Goal: Task Accomplishment & Management: Manage account settings

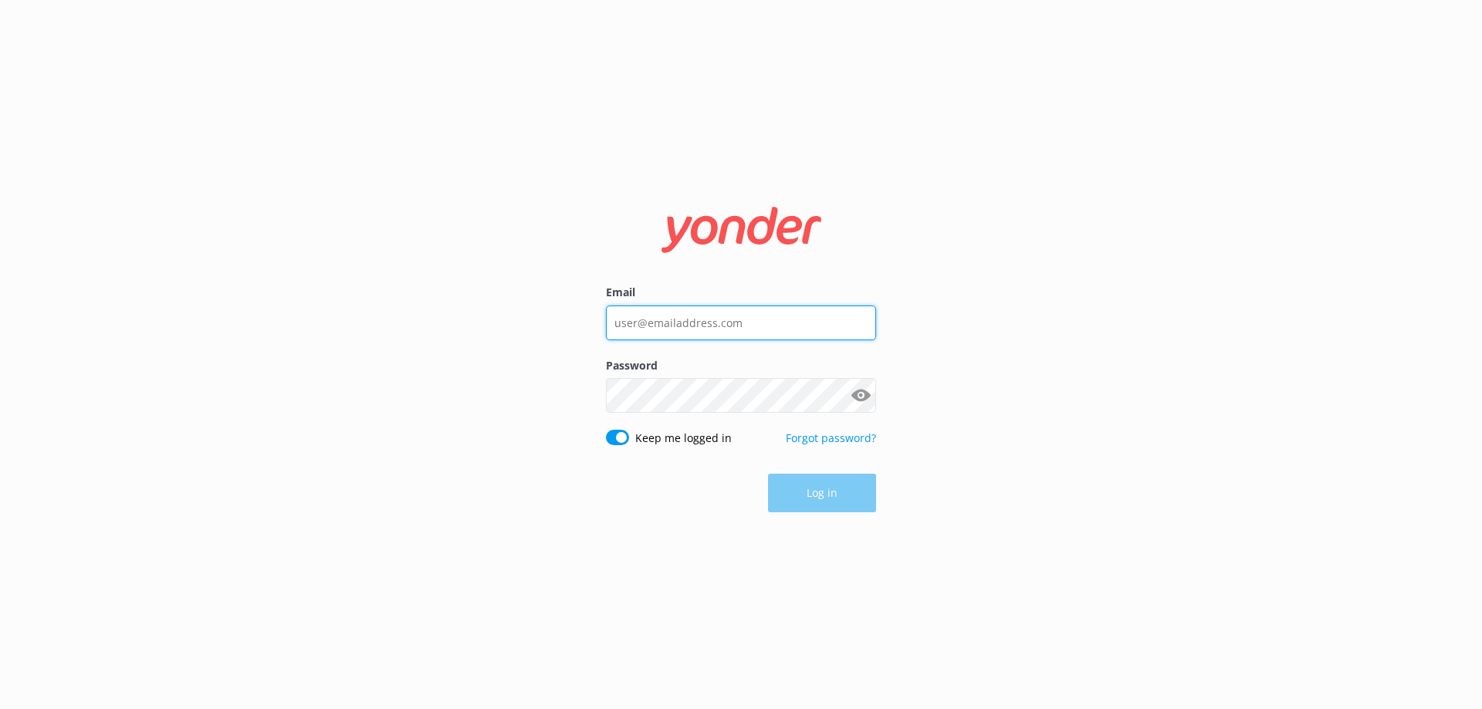
drag, startPoint x: 648, startPoint y: 317, endPoint x: 668, endPoint y: 317, distance: 19.3
click at [648, 317] on input "Email" at bounding box center [741, 323] width 270 height 35
type input "[EMAIL_ADDRESS][DOMAIN_NAME]"
click at [644, 417] on div "Password Show password" at bounding box center [741, 393] width 270 height 73
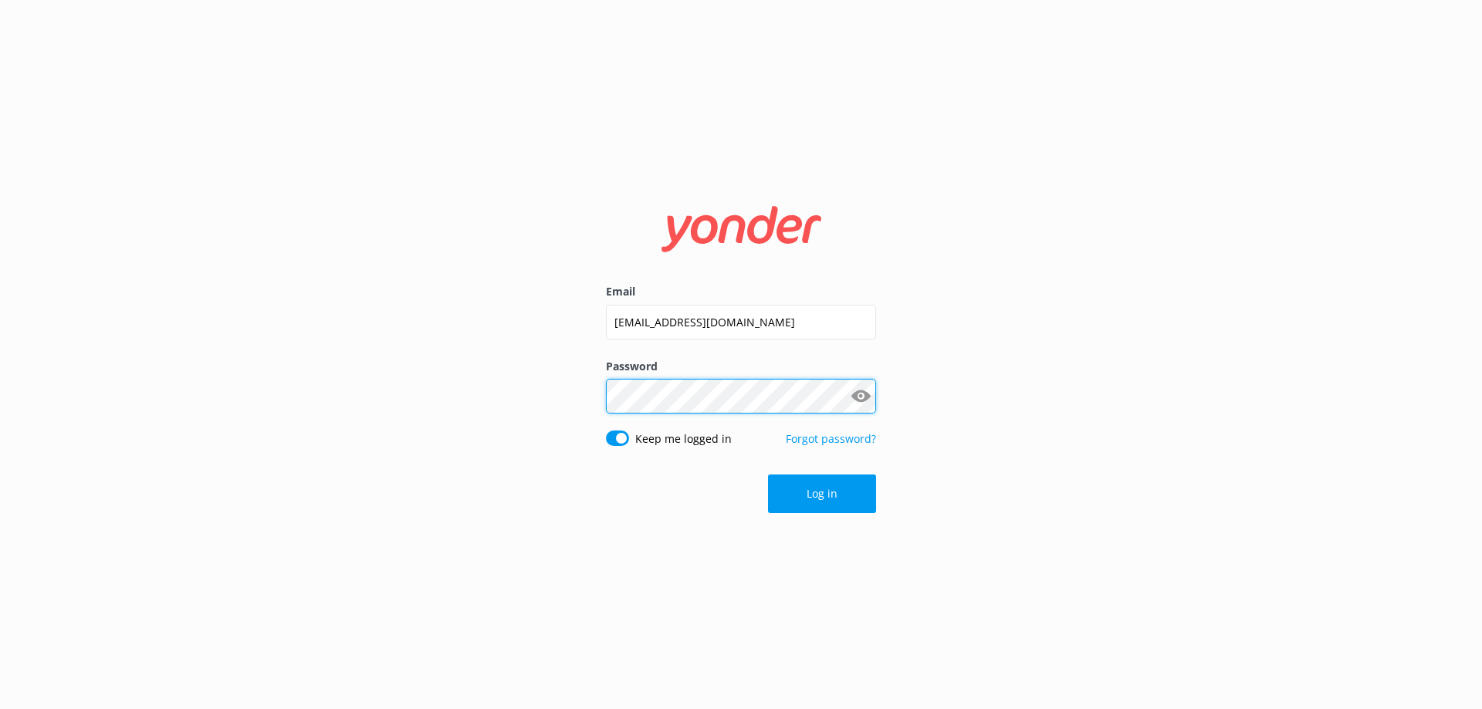
click button "Log in" at bounding box center [822, 494] width 108 height 39
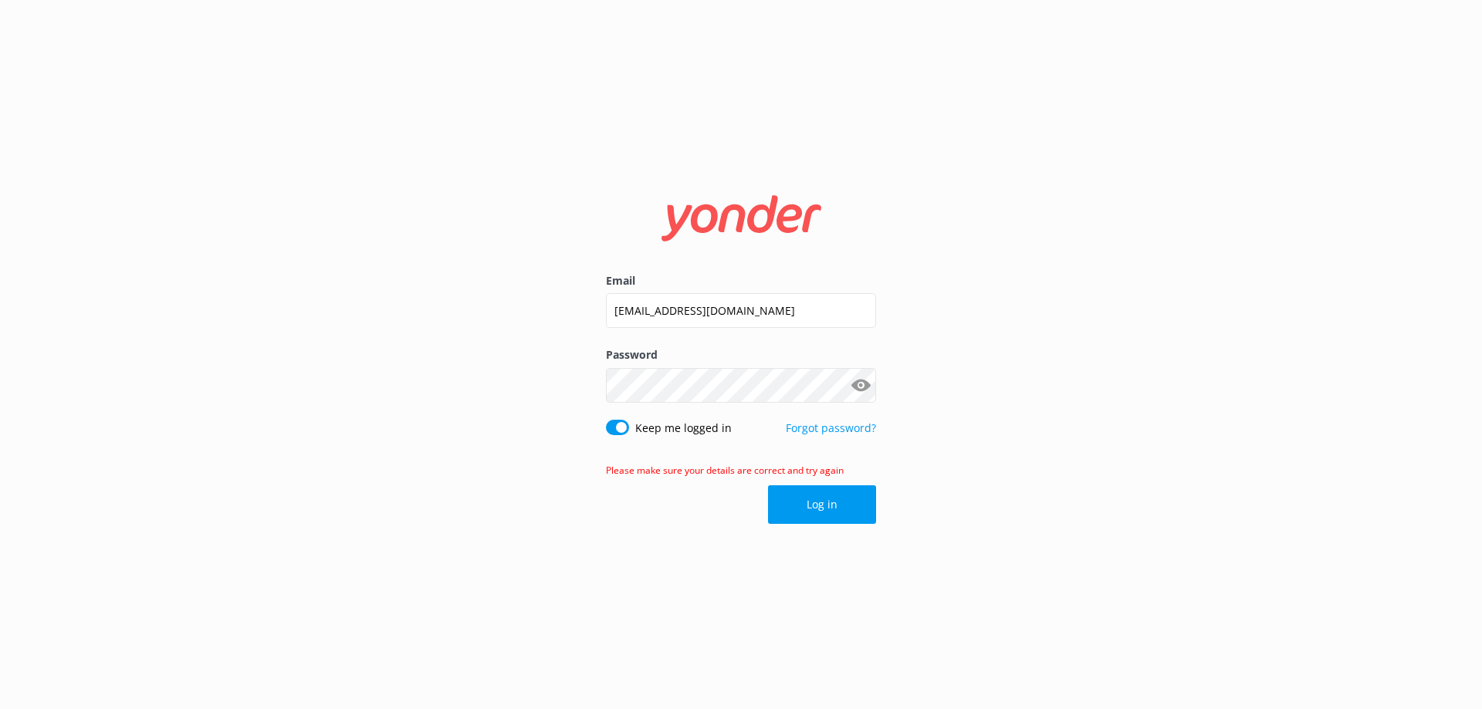
click at [867, 390] on button "Show password" at bounding box center [860, 385] width 31 height 31
click button "Log in" at bounding box center [822, 504] width 108 height 39
